Goal: Transaction & Acquisition: Subscribe to service/newsletter

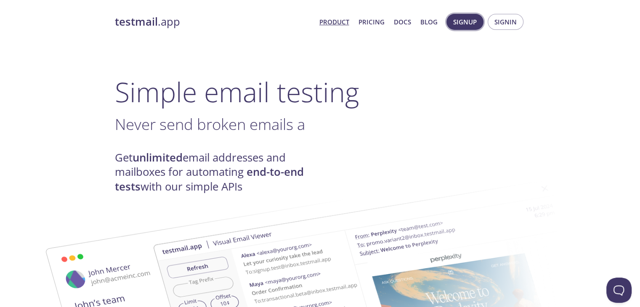
click at [477, 19] on button "Signup" at bounding box center [465, 22] width 37 height 16
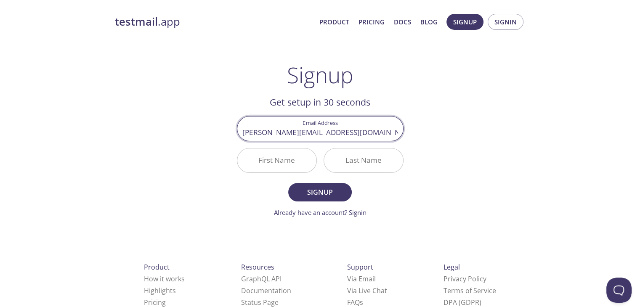
type input "[PERSON_NAME][EMAIL_ADDRESS][DOMAIN_NAME]"
click at [282, 167] on input "First Name" at bounding box center [276, 161] width 79 height 24
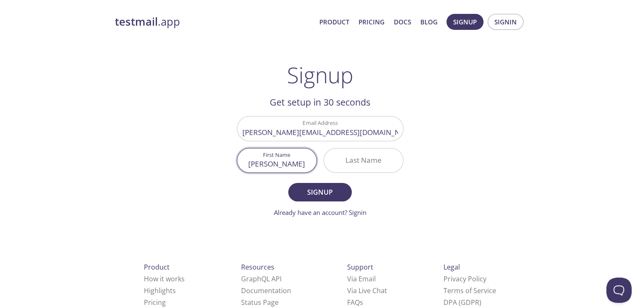
type input "[PERSON_NAME]"
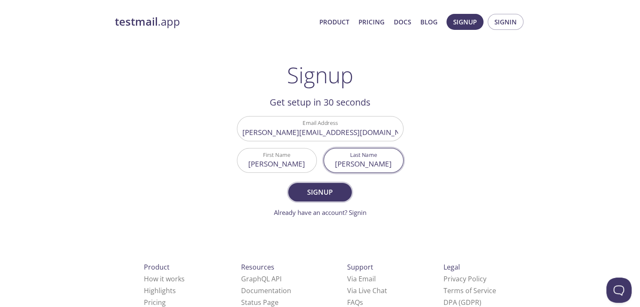
type input "[PERSON_NAME]"
click at [330, 186] on span "Signup" at bounding box center [320, 192] width 45 height 12
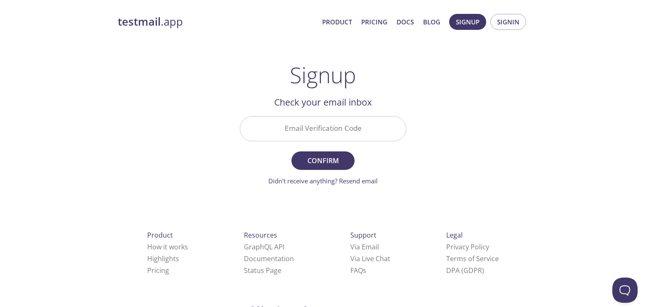
click at [354, 138] on input "Email Verification Code" at bounding box center [323, 129] width 166 height 24
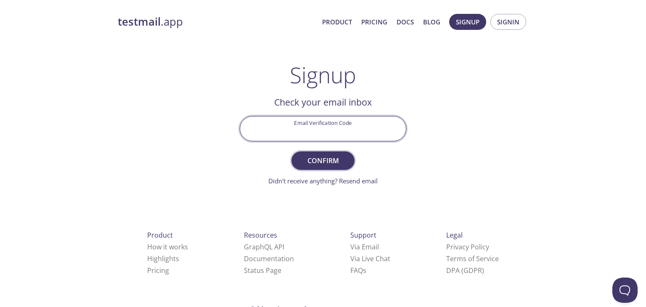
paste input "HWDSJBX"
type input "HWDSJBX"
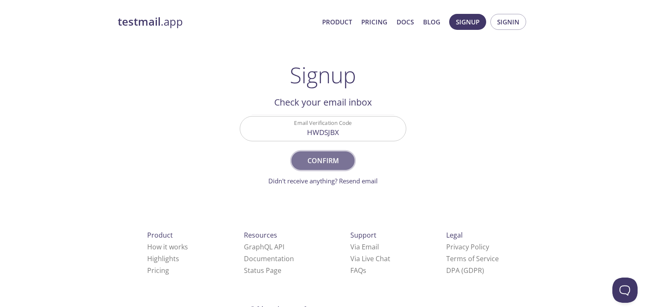
click at [340, 156] on span "Confirm" at bounding box center [323, 161] width 45 height 12
